Goal: Task Accomplishment & Management: Manage account settings

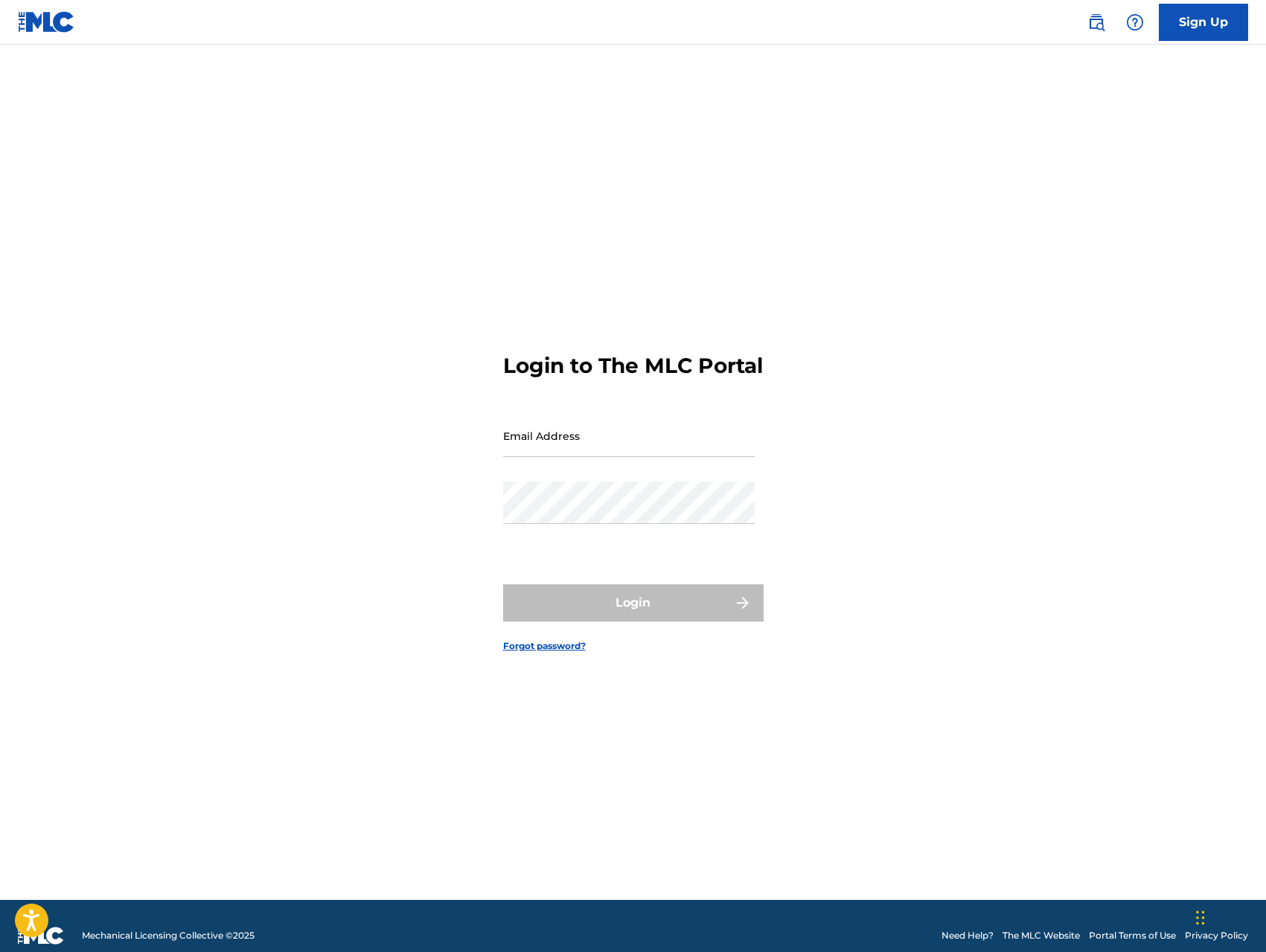
click at [340, 394] on div "Login to The MLC Portal Email Address Password Login Forgot password?" at bounding box center [634, 491] width 1042 height 818
click at [523, 457] on input "Email Address" at bounding box center [628, 436] width 252 height 42
type input "[EMAIL_ADDRESS][DOMAIN_NAME]"
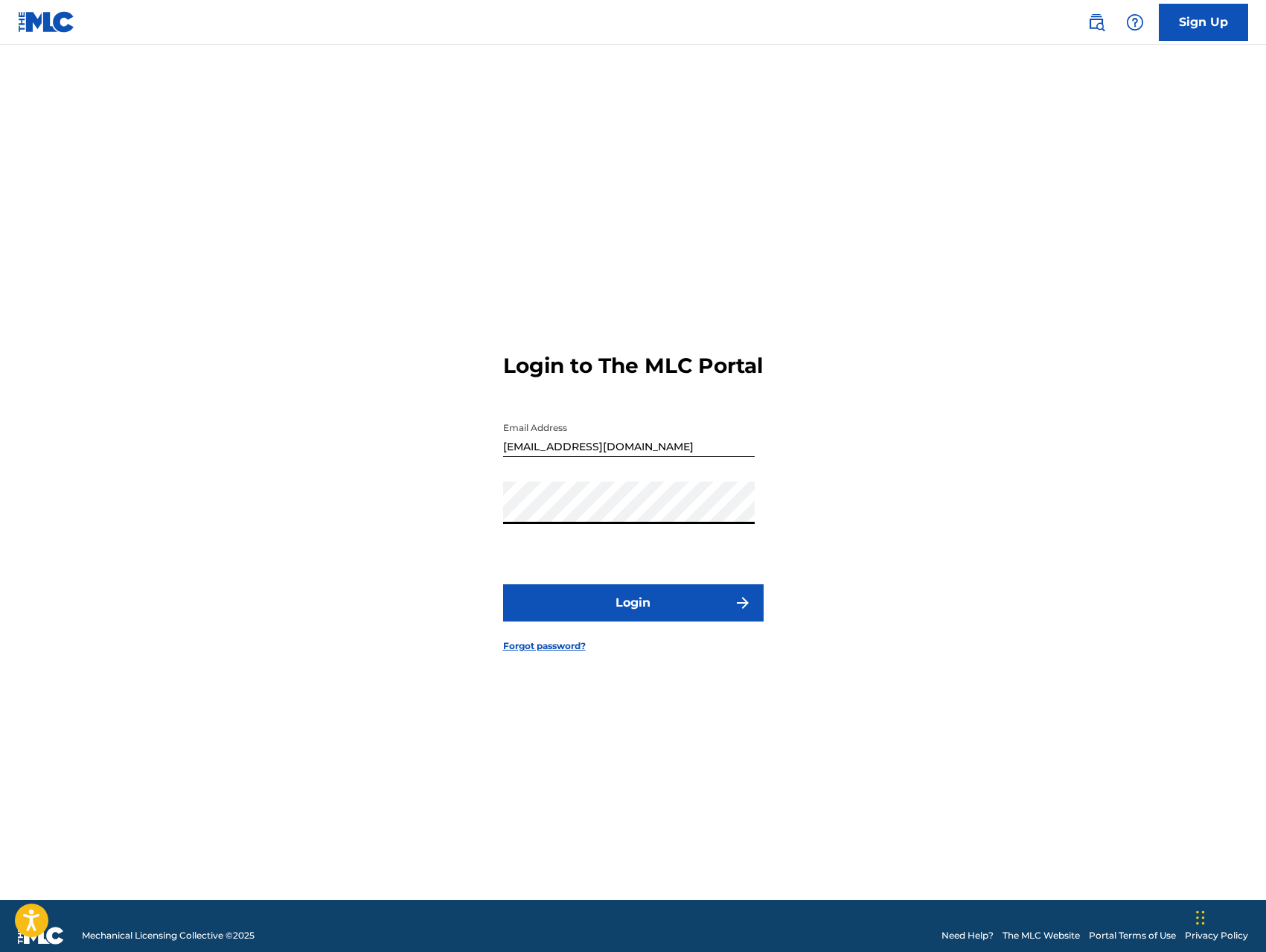
click at [610, 619] on button "Login" at bounding box center [633, 603] width 260 height 37
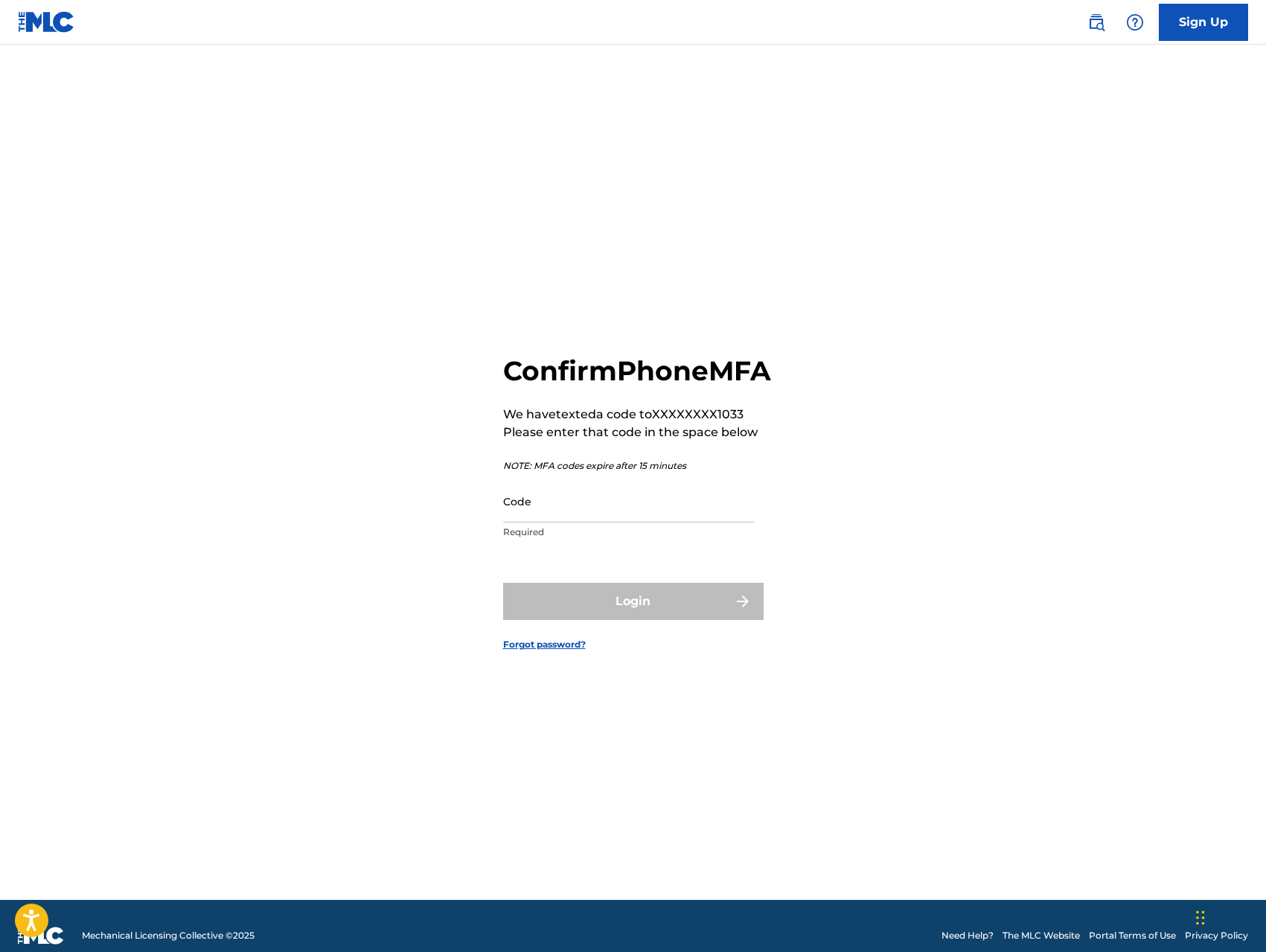
click at [619, 523] on input "Code" at bounding box center [628, 501] width 252 height 42
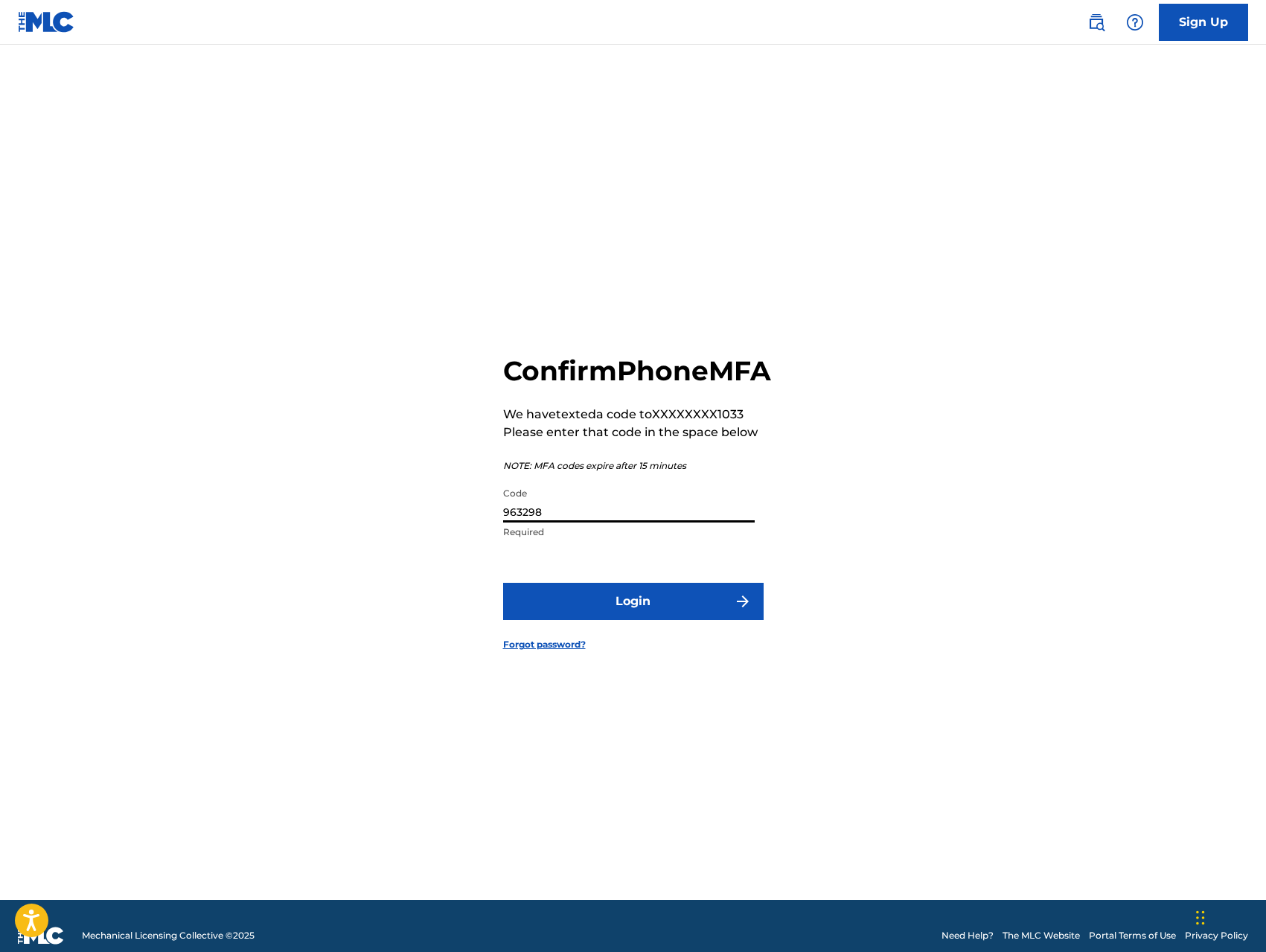
type input "963298"
click at [668, 619] on button "Login" at bounding box center [633, 601] width 260 height 37
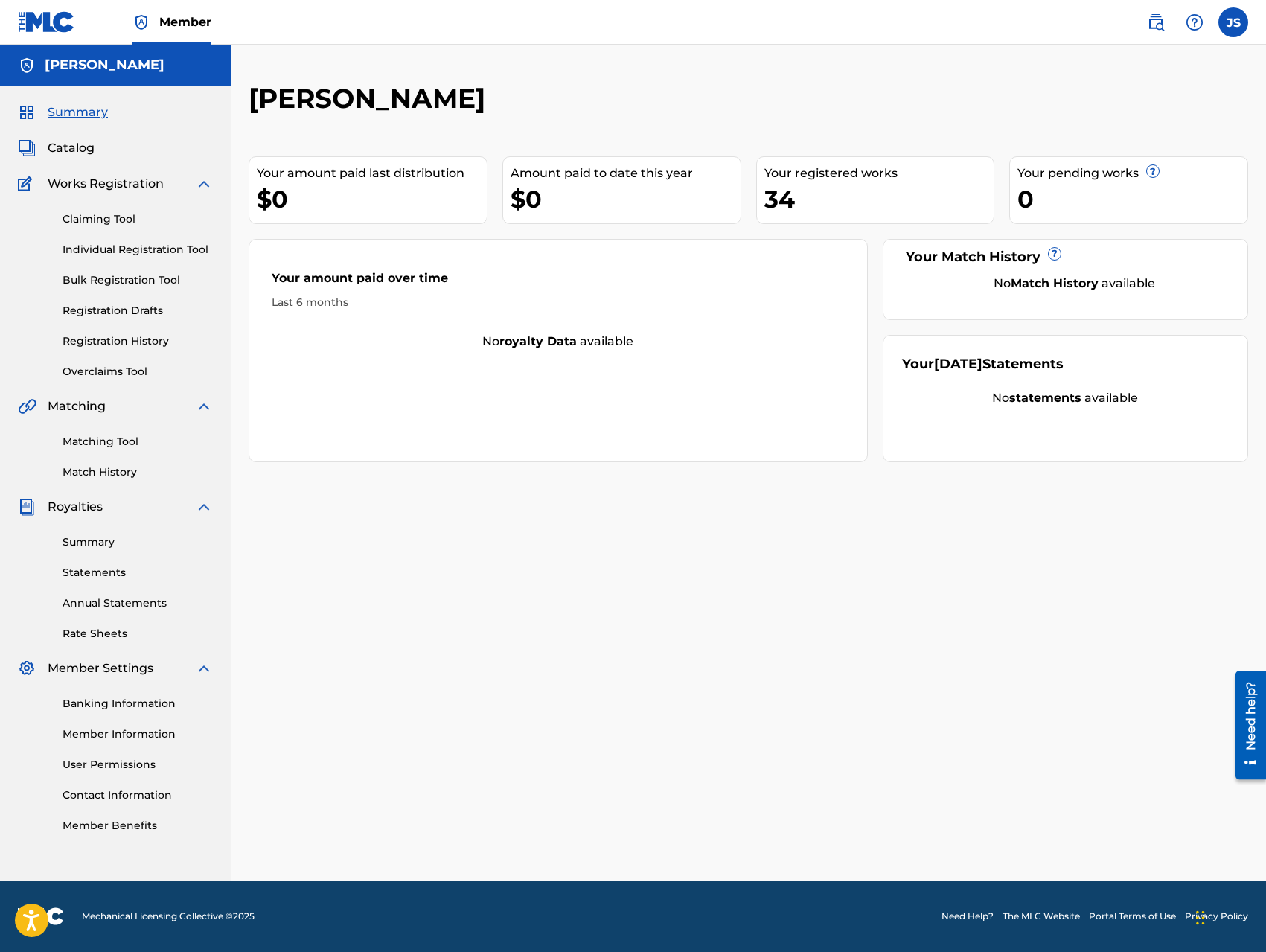
click at [815, 199] on div "34" at bounding box center [880, 199] width 230 height 33
click at [76, 150] on span "Catalog" at bounding box center [71, 148] width 47 height 18
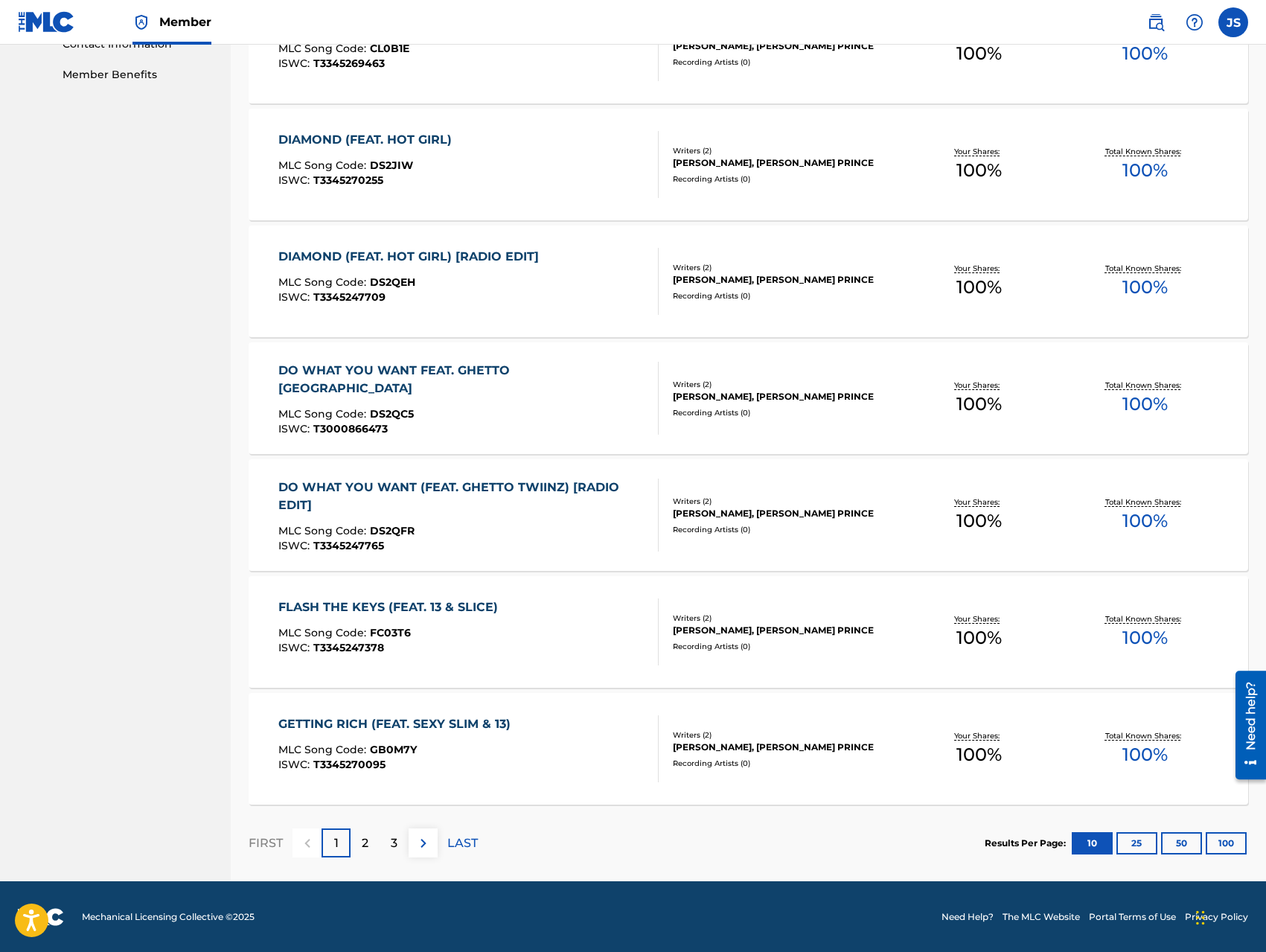
scroll to position [752, 0]
click at [1171, 844] on button "50" at bounding box center [1181, 842] width 41 height 23
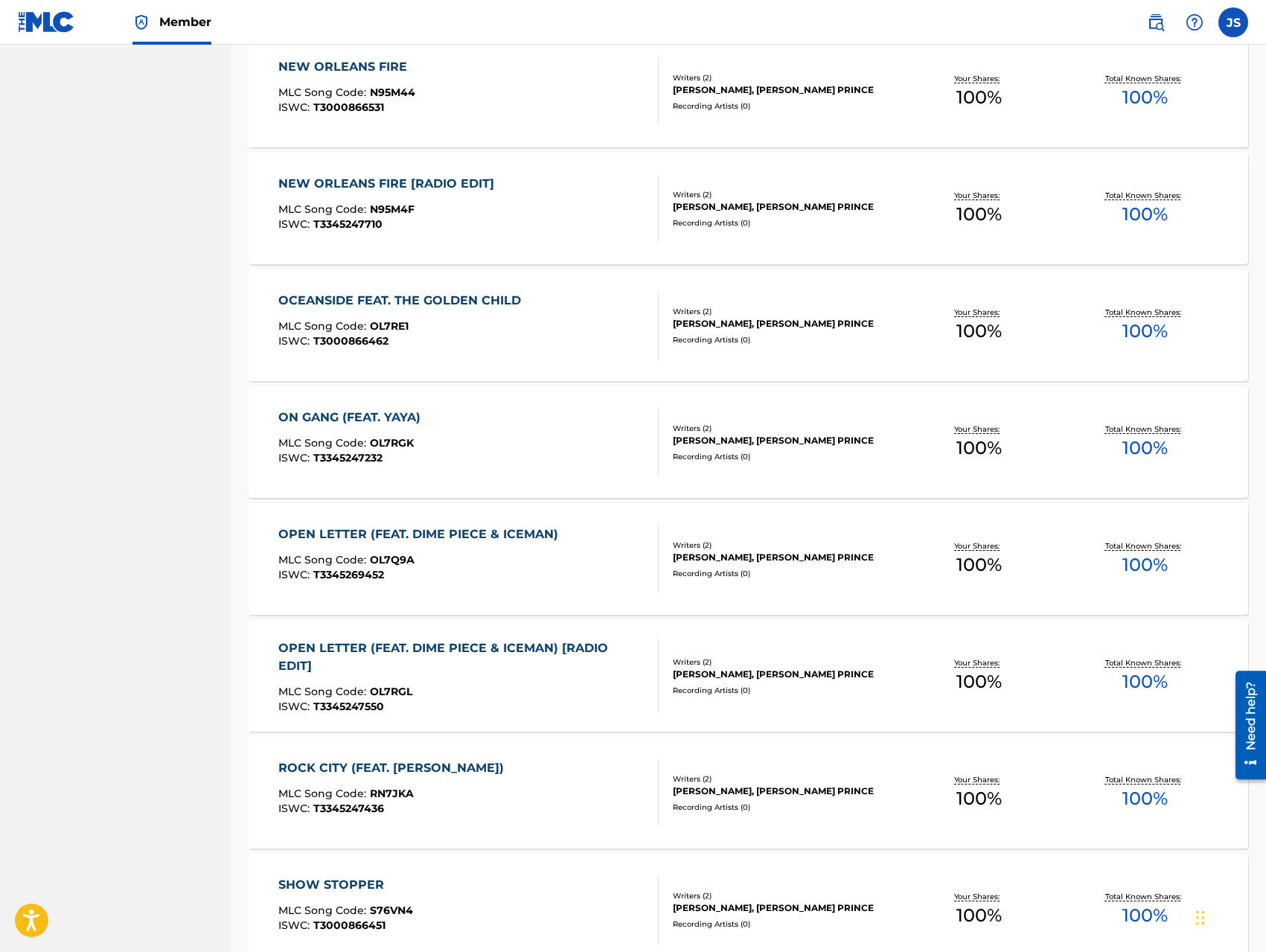
scroll to position [2352, 0]
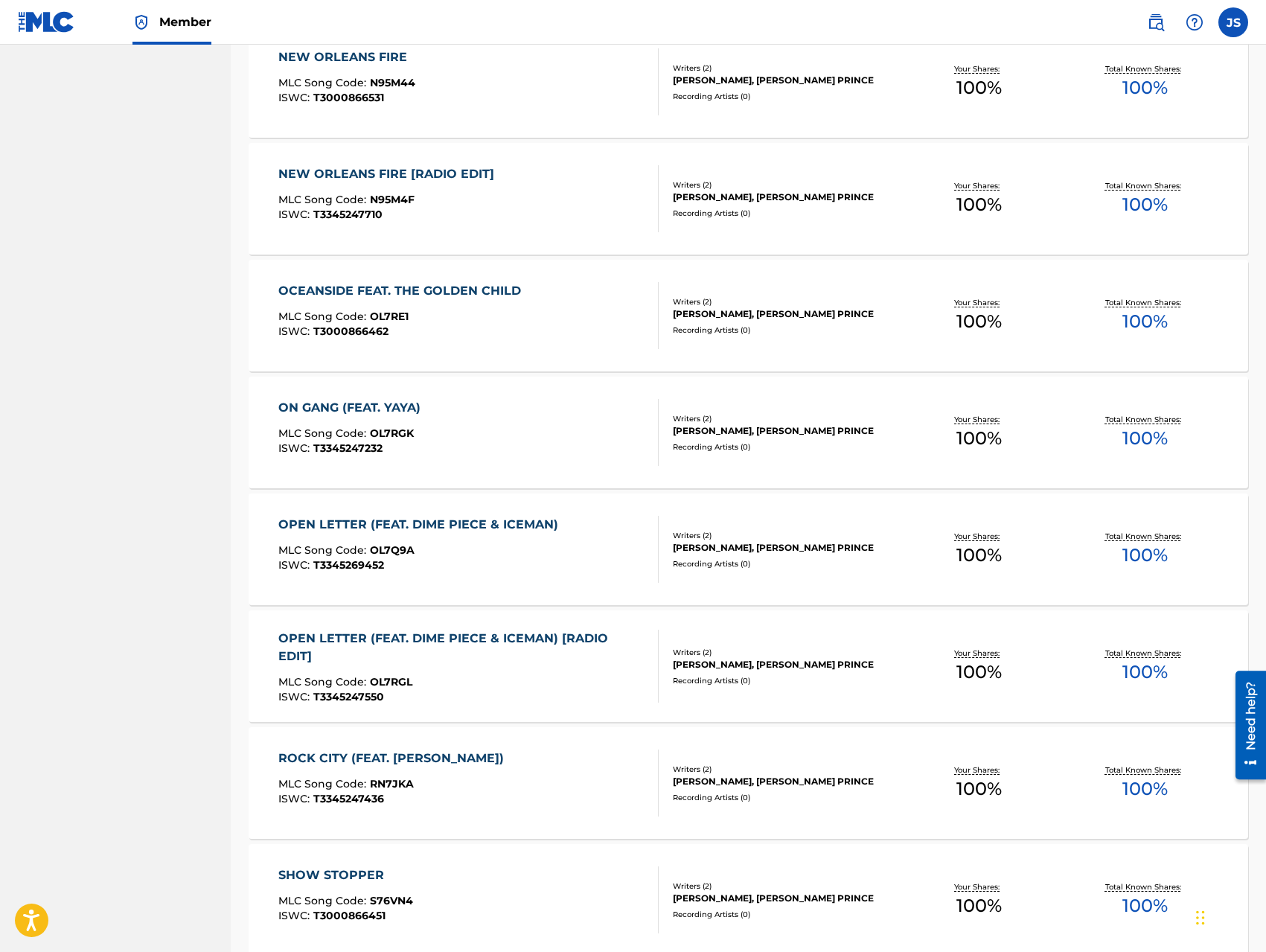
click at [538, 554] on div "MLC Song Code : OL7Q9A" at bounding box center [422, 552] width 287 height 15
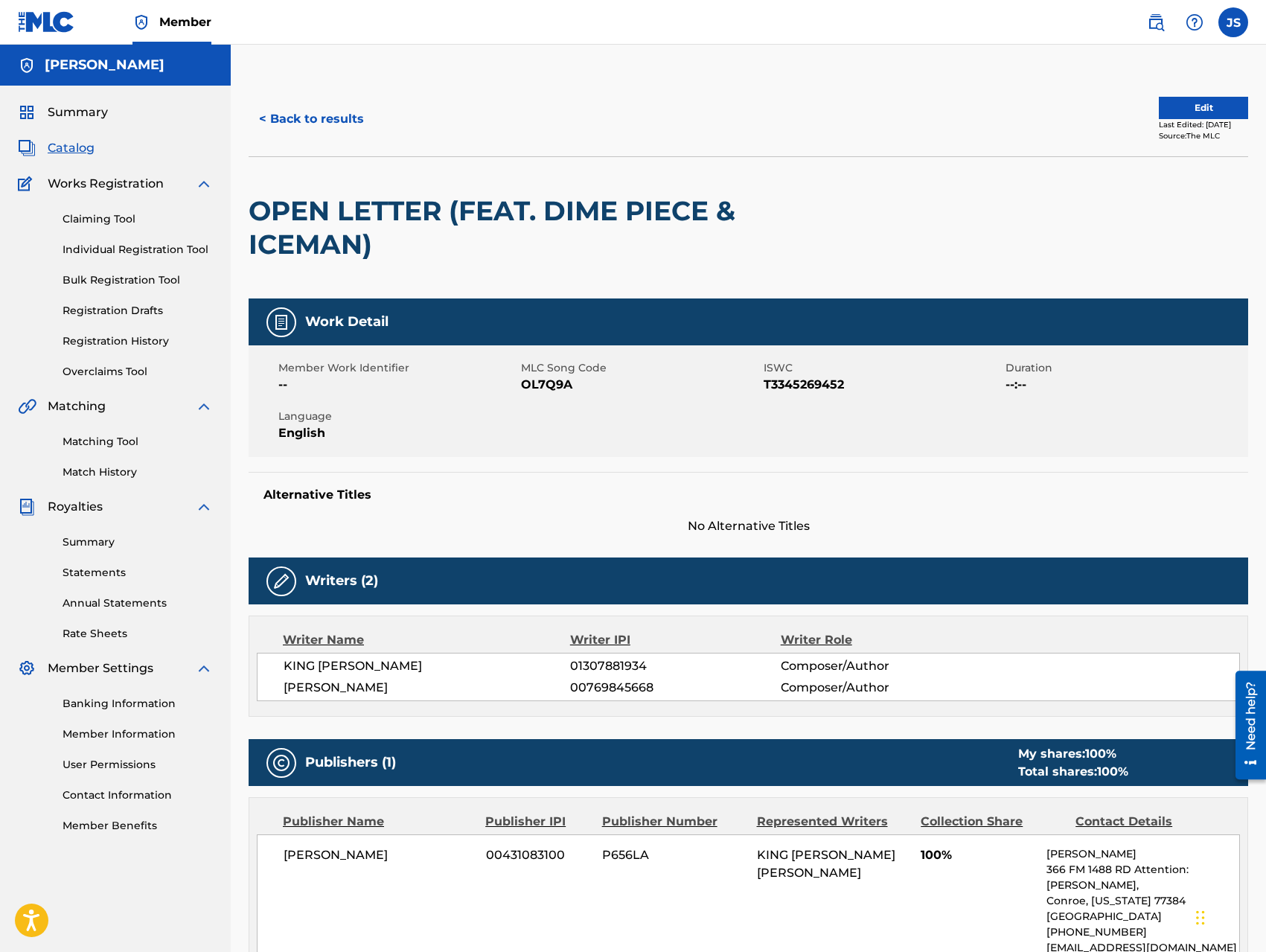
click at [1196, 113] on button "Edit" at bounding box center [1203, 108] width 89 height 23
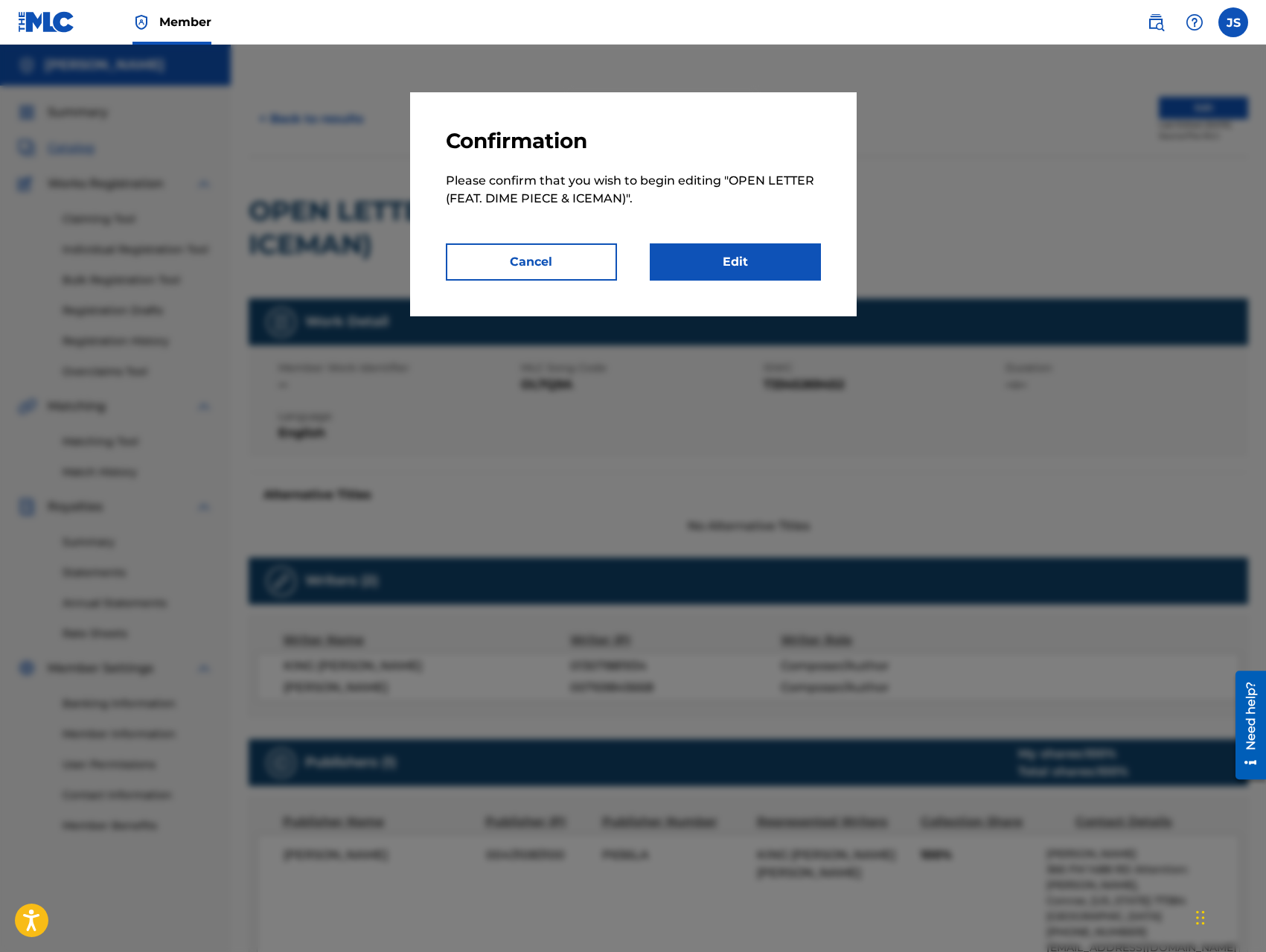
click at [779, 268] on link "Edit" at bounding box center [735, 262] width 171 height 37
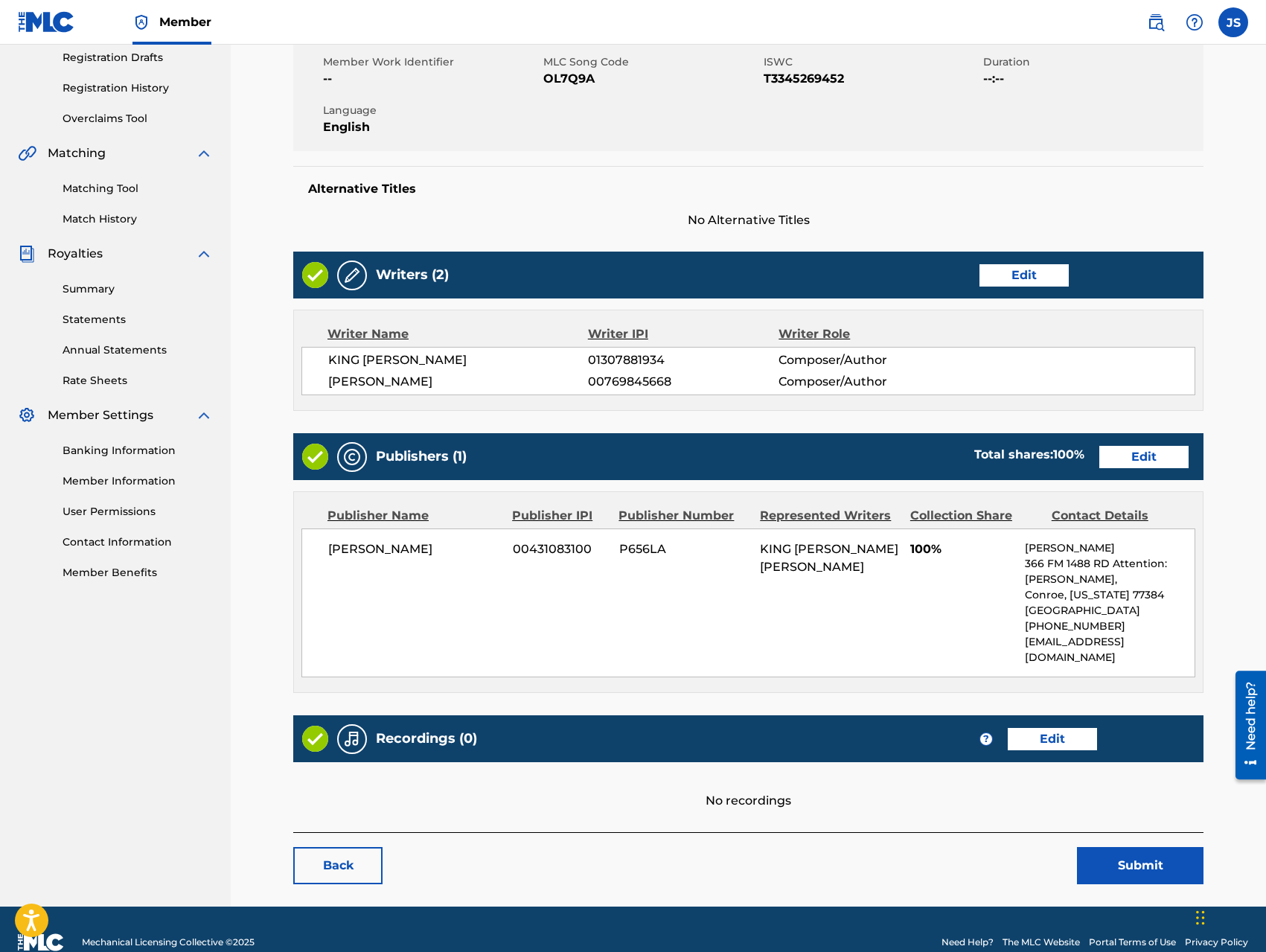
scroll to position [263, 0]
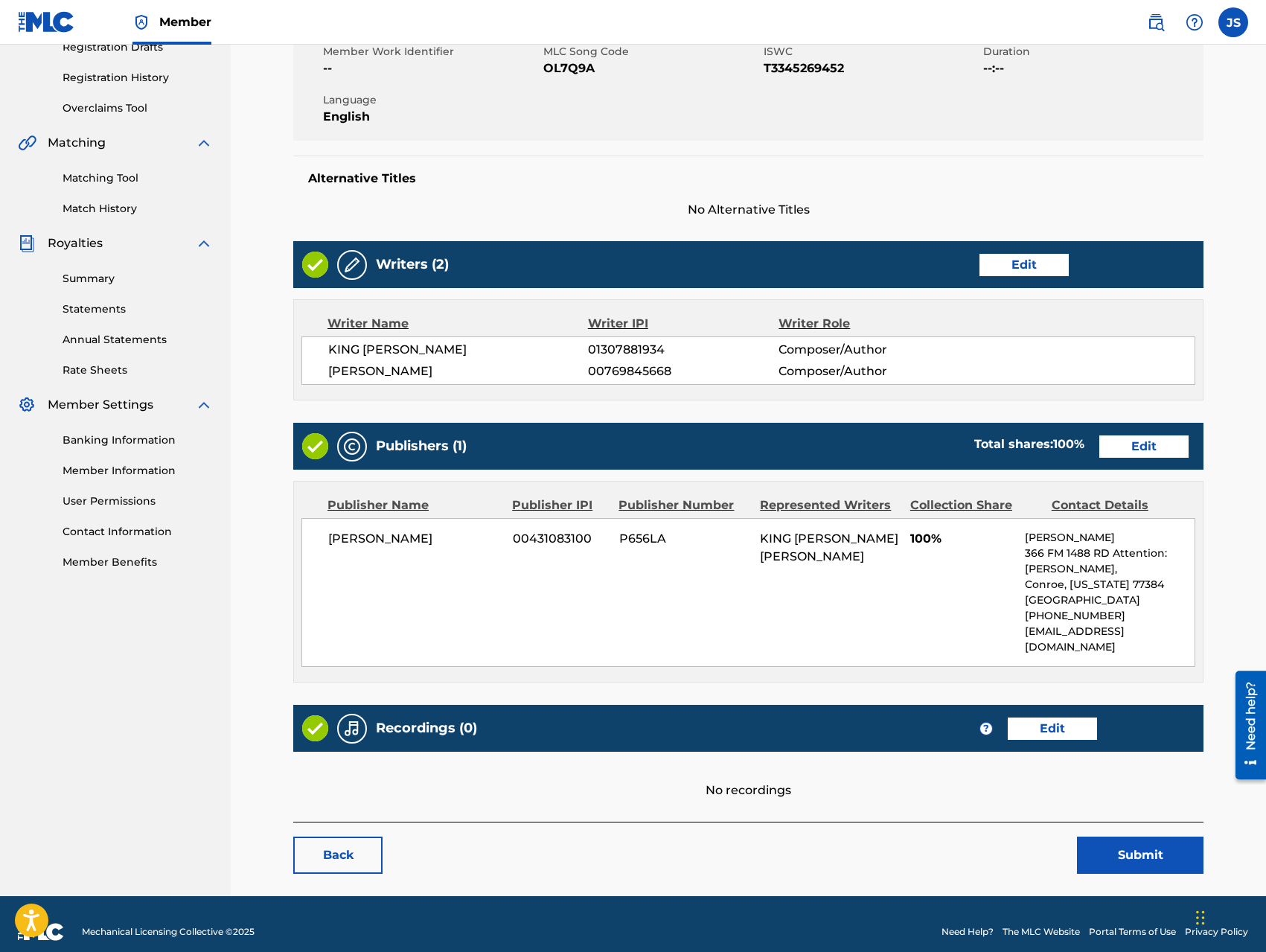
click at [1047, 721] on link "Edit" at bounding box center [1053, 729] width 89 height 23
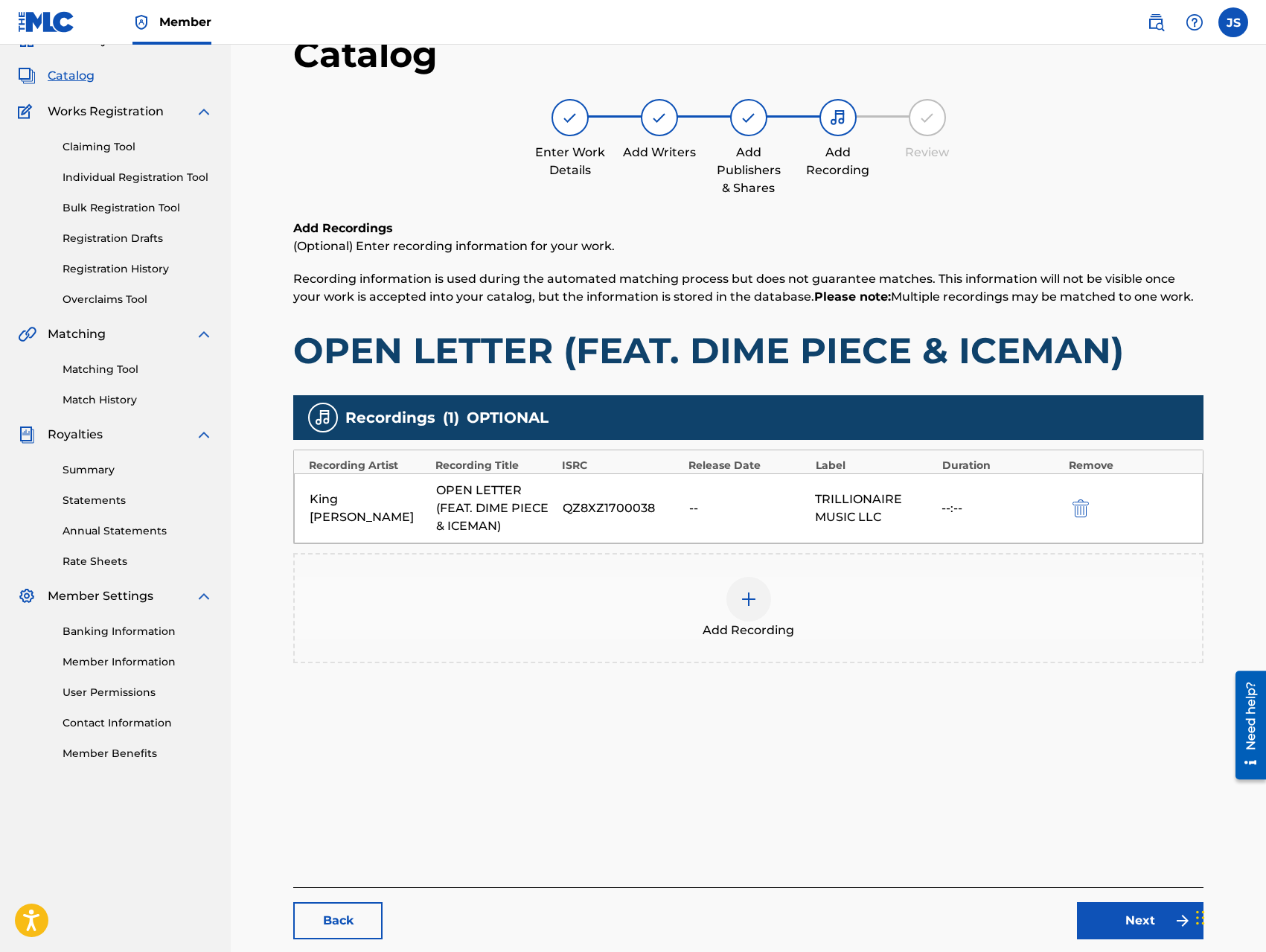
scroll to position [153, 0]
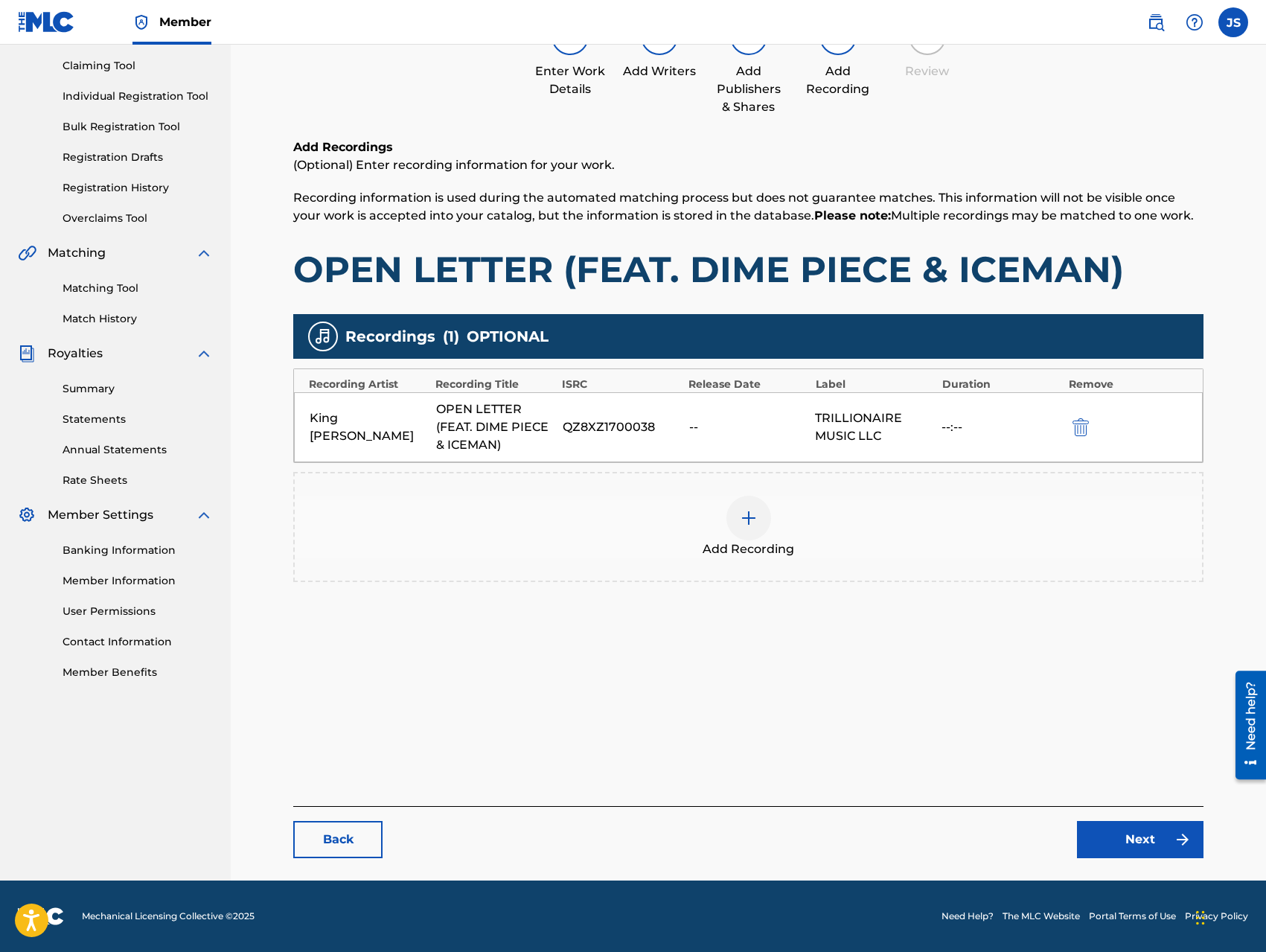
click at [345, 832] on link "Back" at bounding box center [338, 839] width 89 height 37
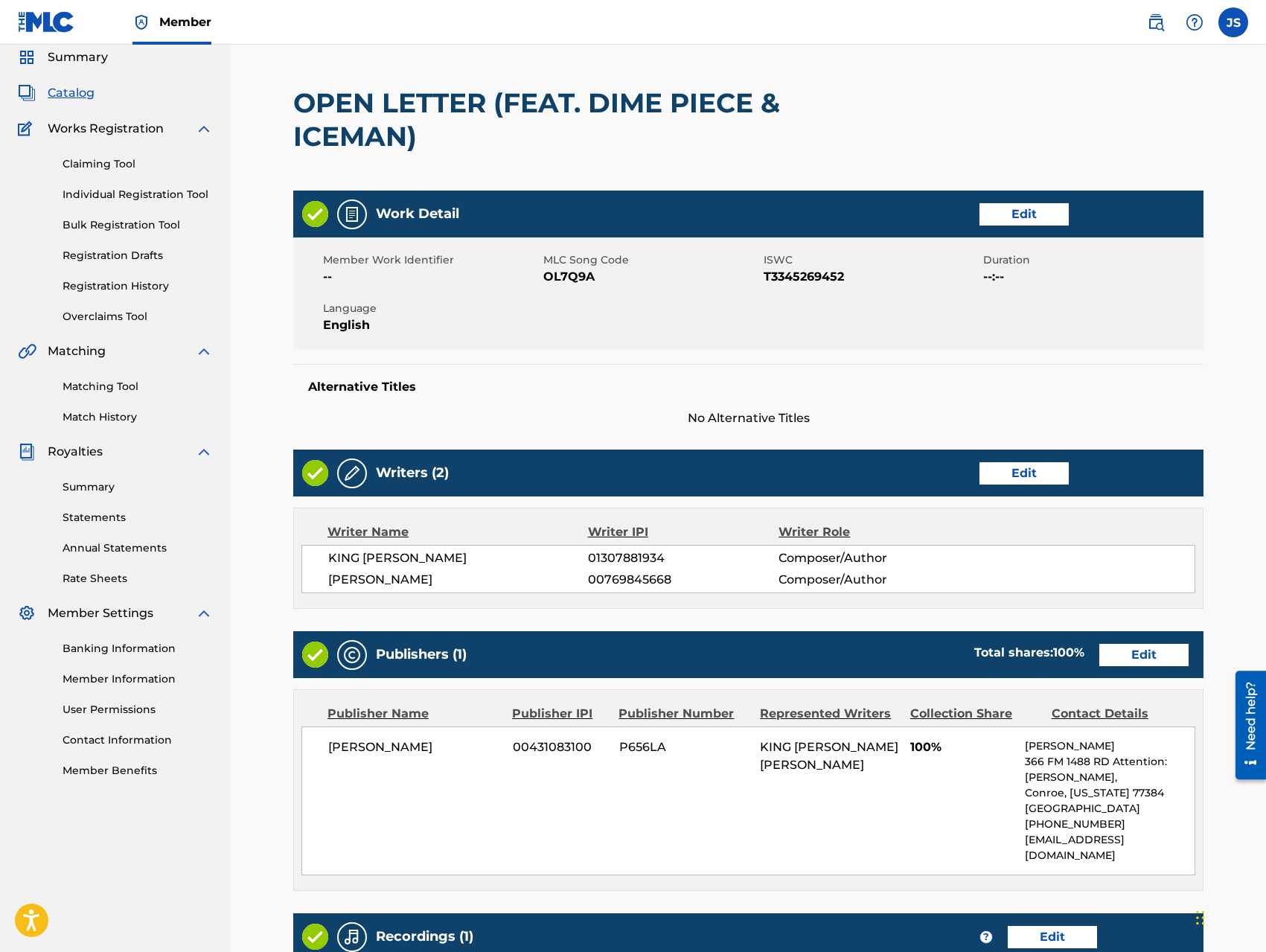
scroll to position [312, 0]
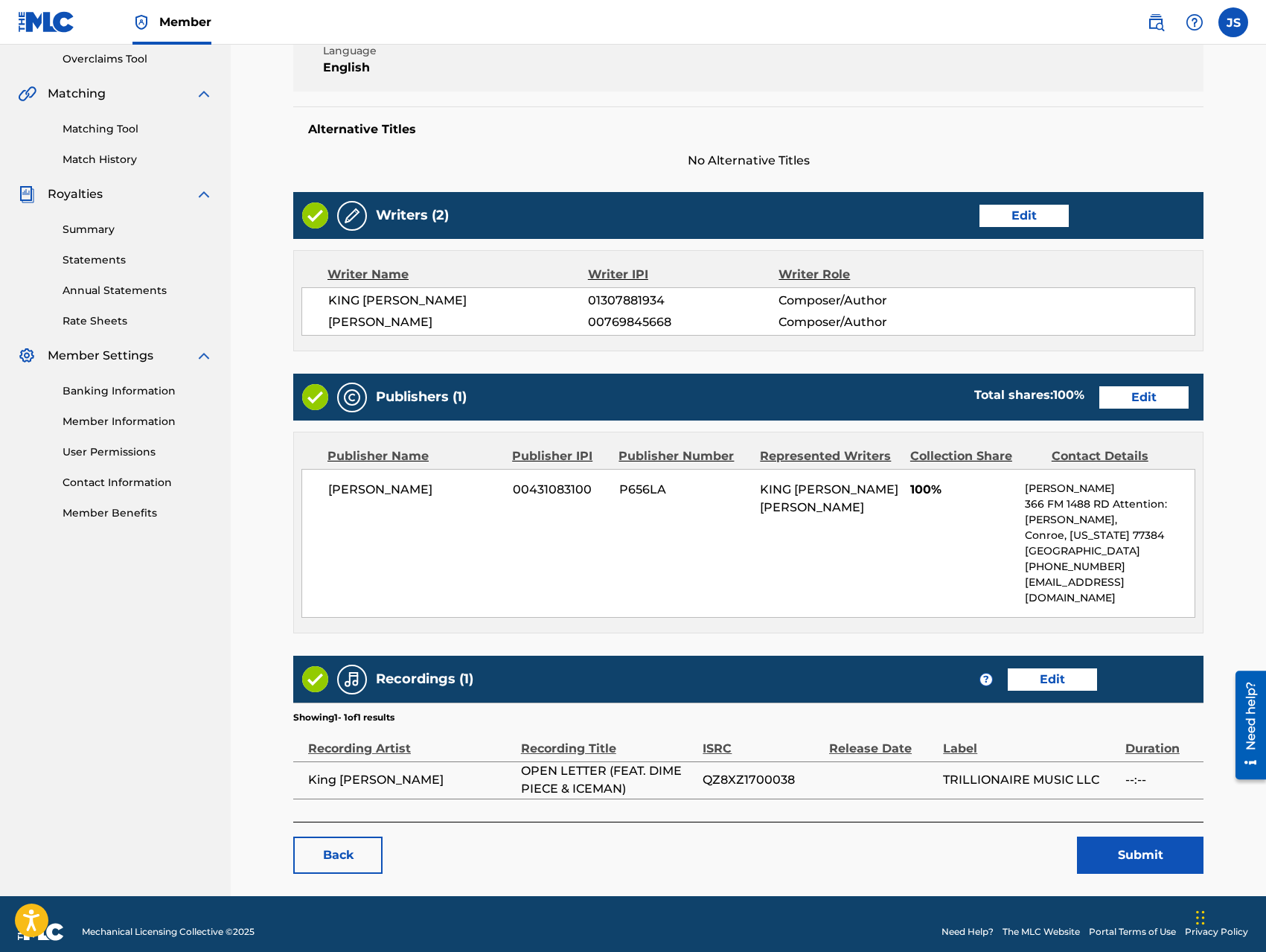
click at [319, 844] on link "Back" at bounding box center [338, 854] width 89 height 37
